Goal: Task Accomplishment & Management: Manage account settings

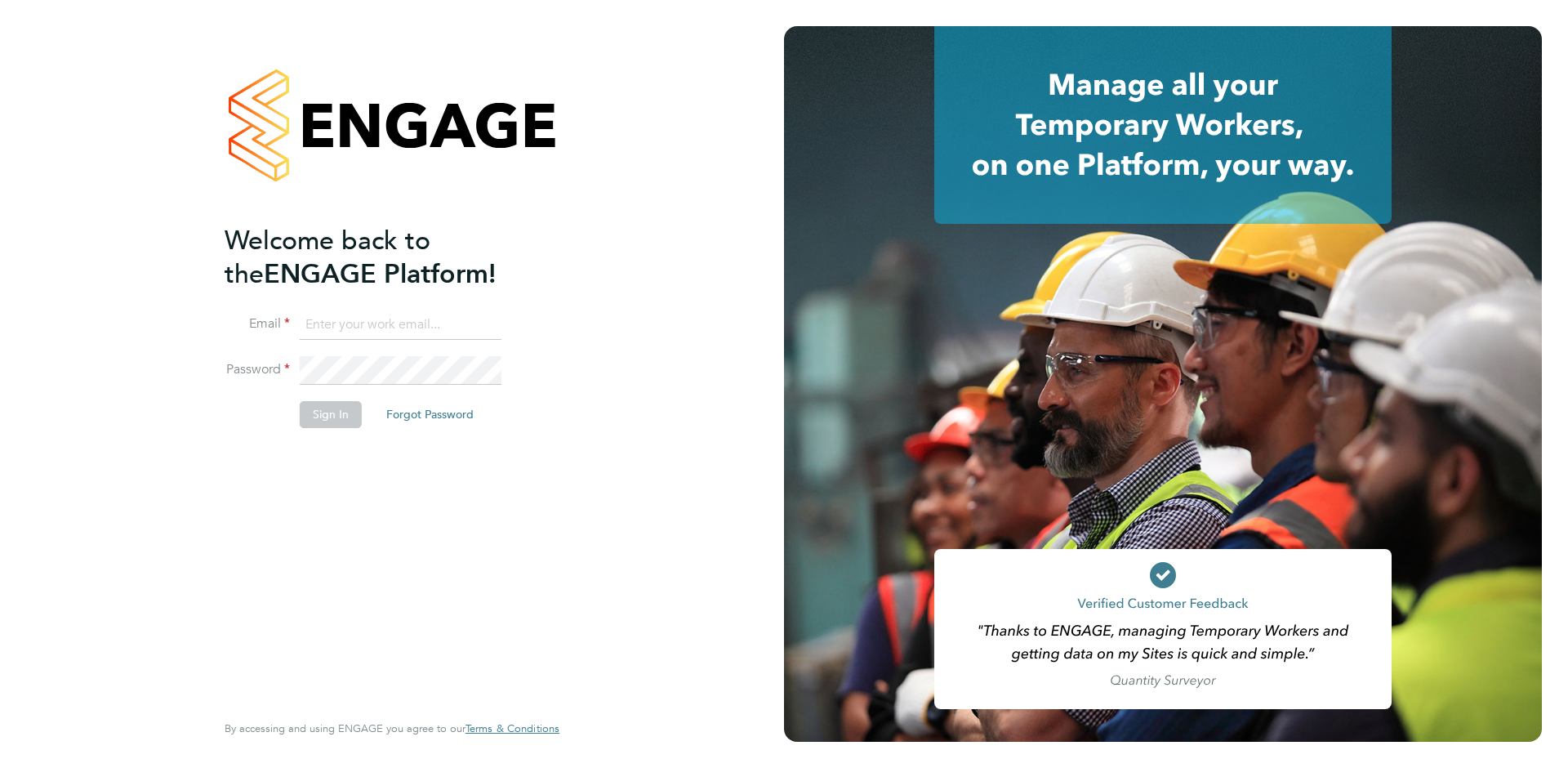
type input "[EMAIL_ADDRESS][DOMAIN_NAME]"
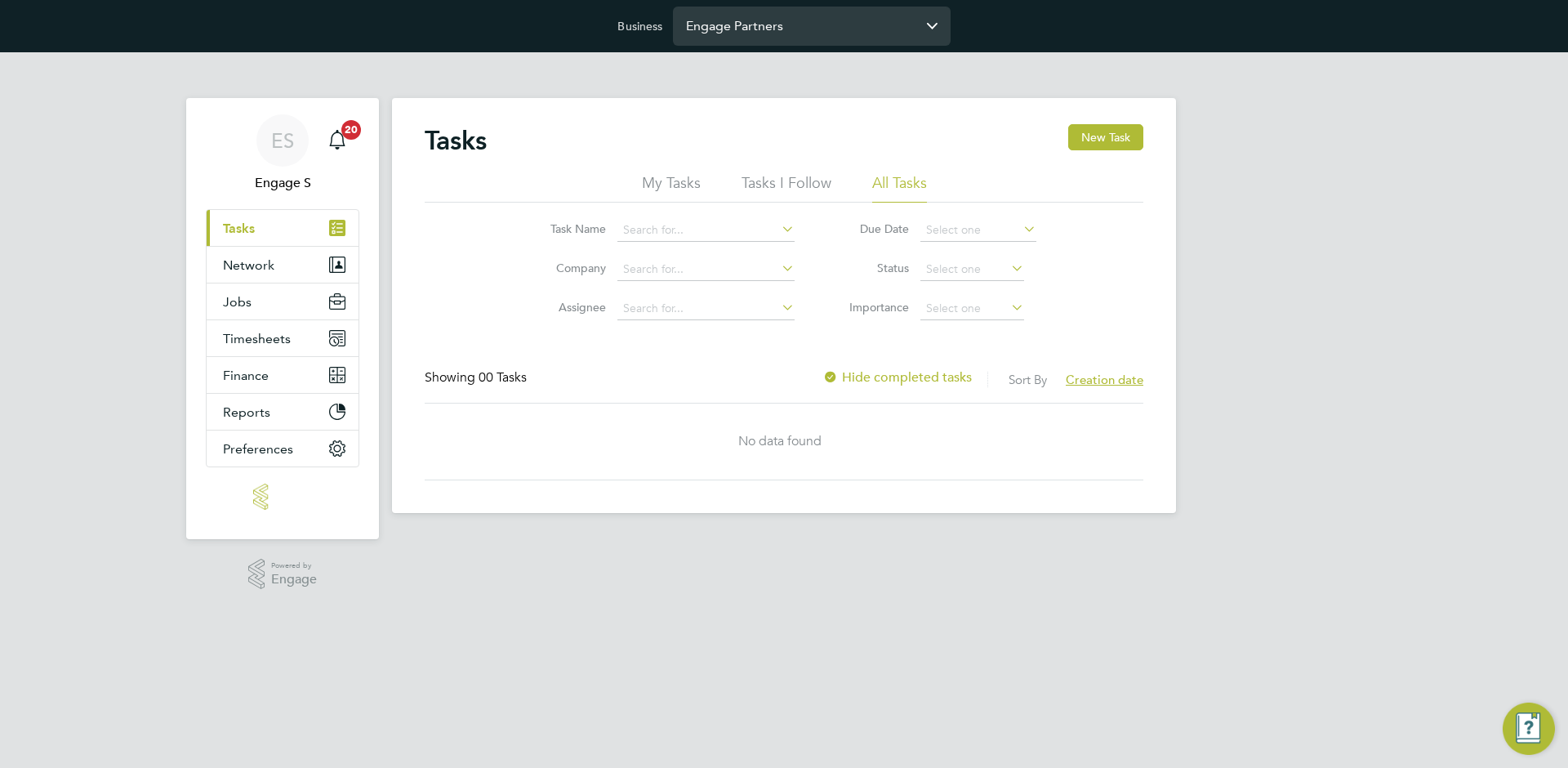
click at [770, 31] on input "Engage Partners" at bounding box center [812, 25] width 278 height 39
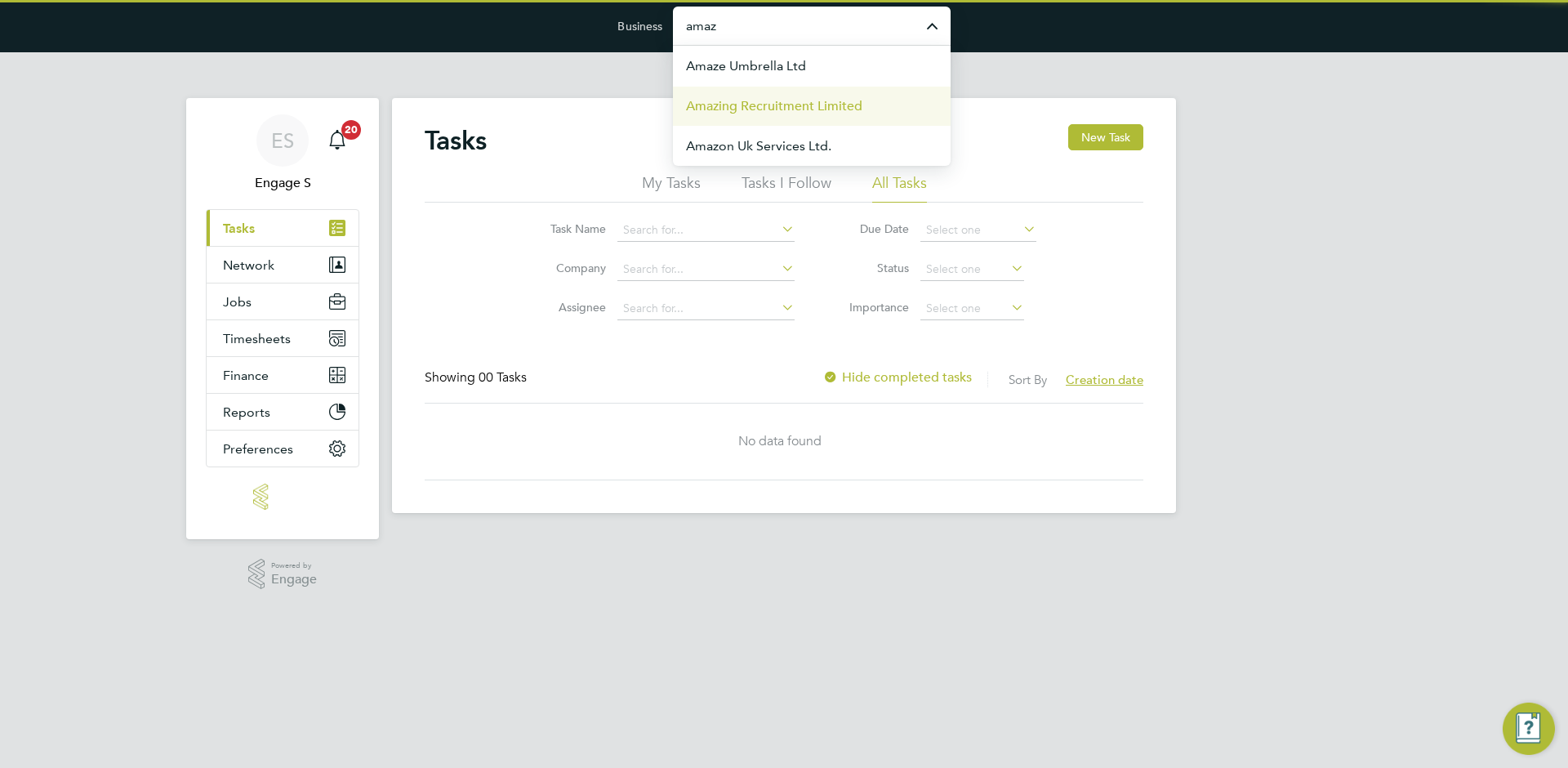
click at [763, 107] on span "Amazing Recruitment Limited" at bounding box center [773, 106] width 176 height 19
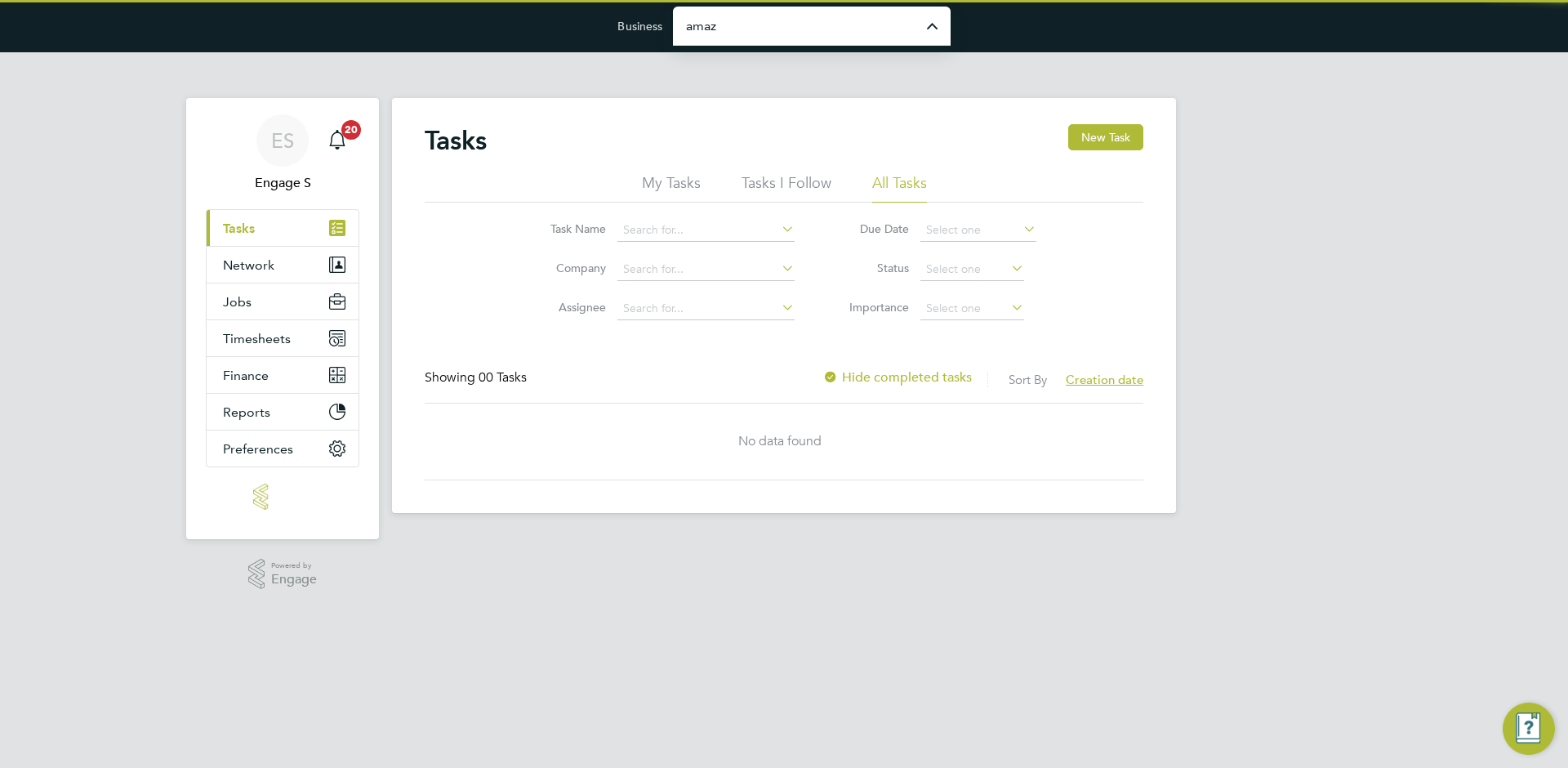
type input "Amazing Recruitment Limited"
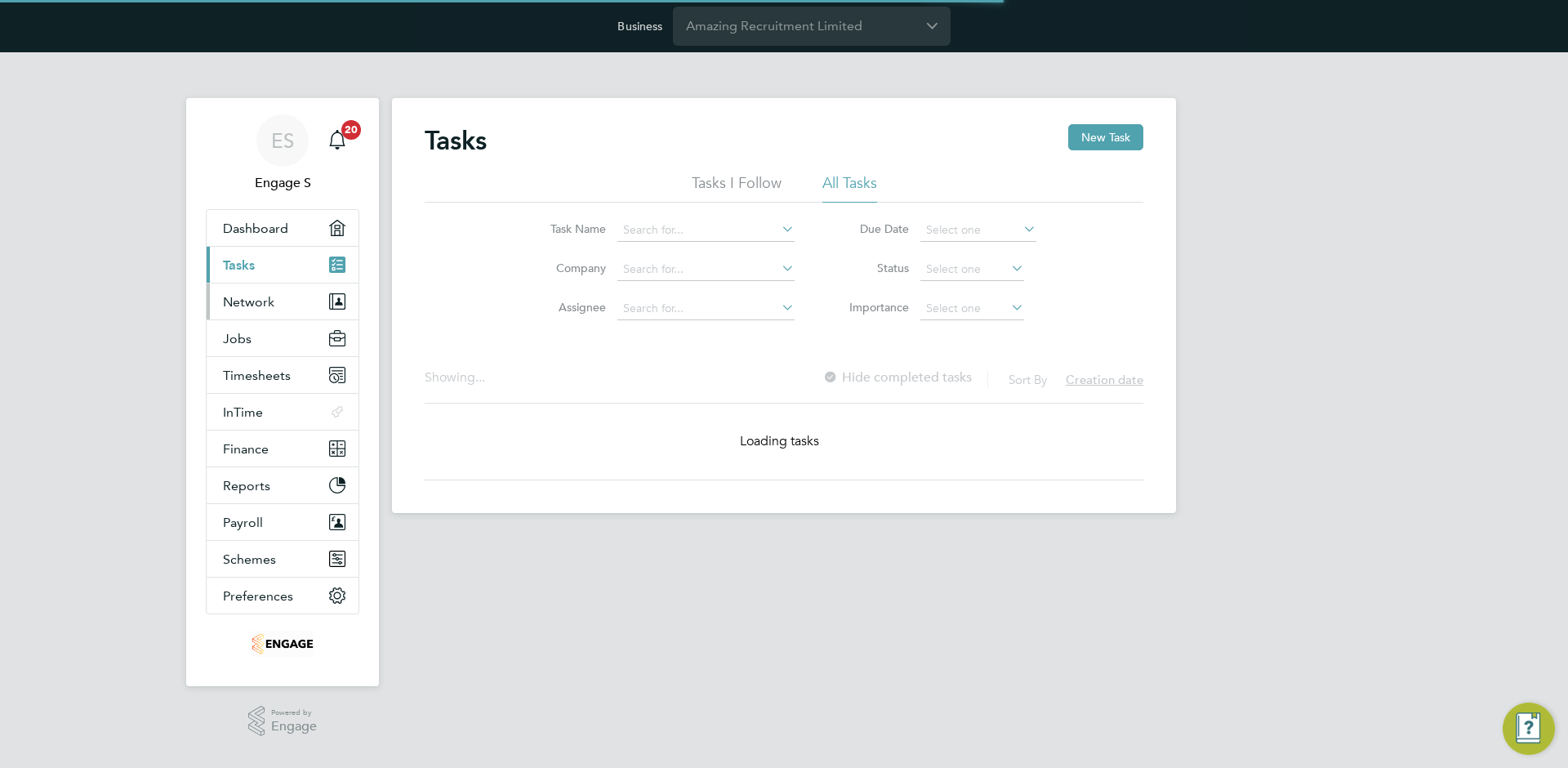
click at [268, 295] on span "Network" at bounding box center [248, 302] width 52 height 16
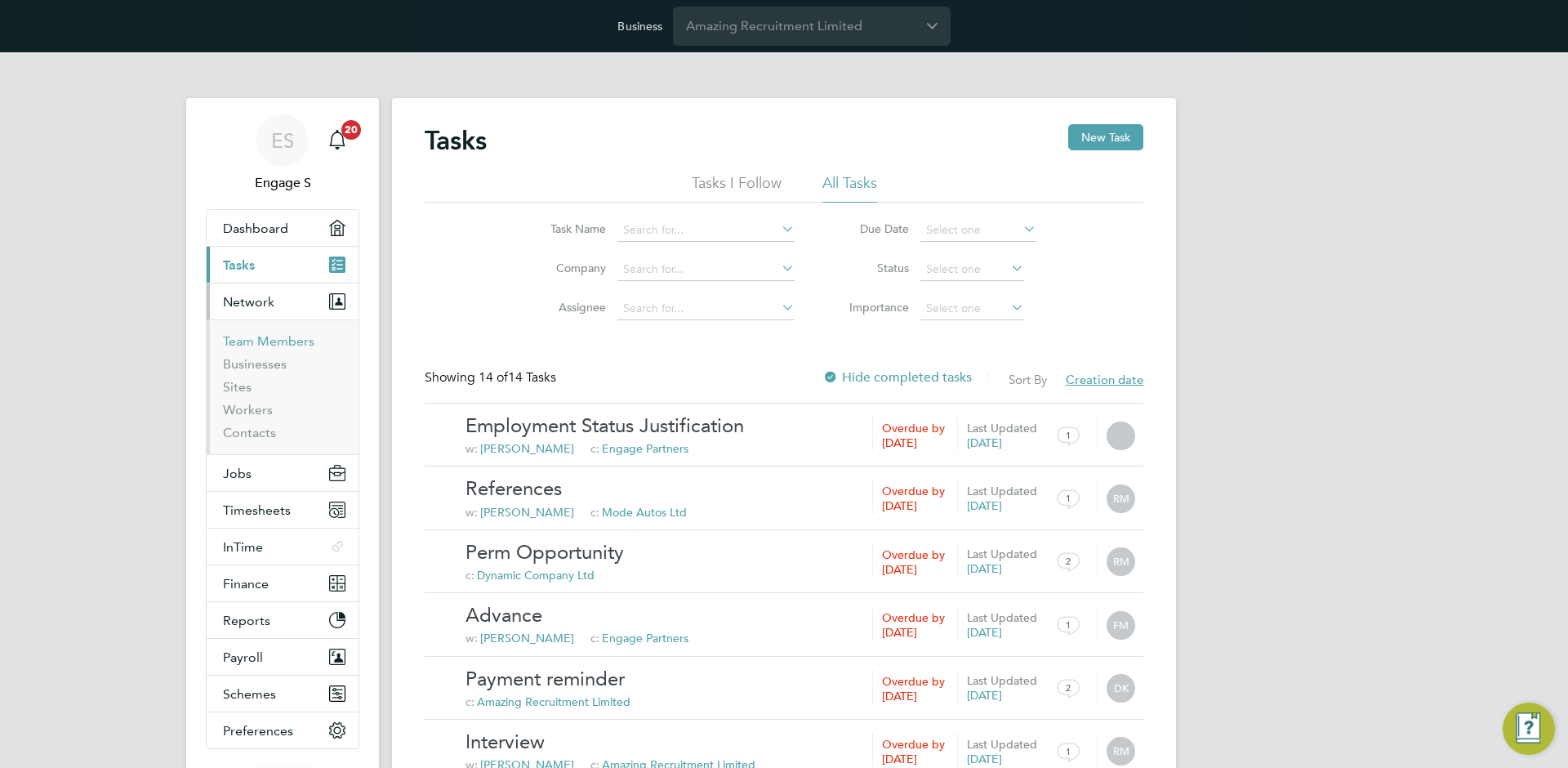
click at [255, 333] on link "Team Members" at bounding box center [268, 341] width 91 height 16
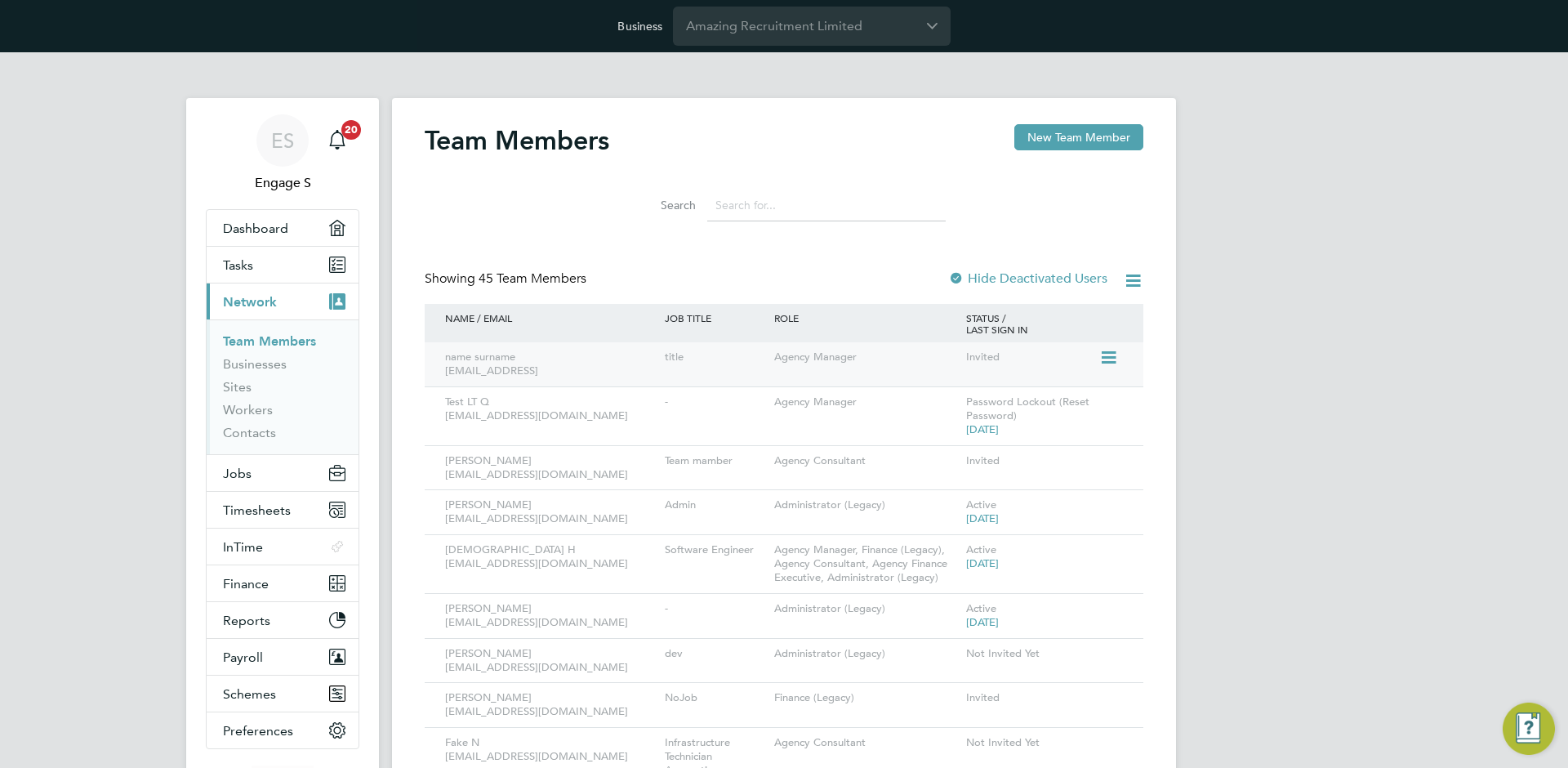
click at [1112, 352] on icon at bounding box center [1107, 358] width 17 height 19
click at [1068, 388] on li "Edit User" at bounding box center [1017, 395] width 196 height 23
